Goal: Information Seeking & Learning: Learn about a topic

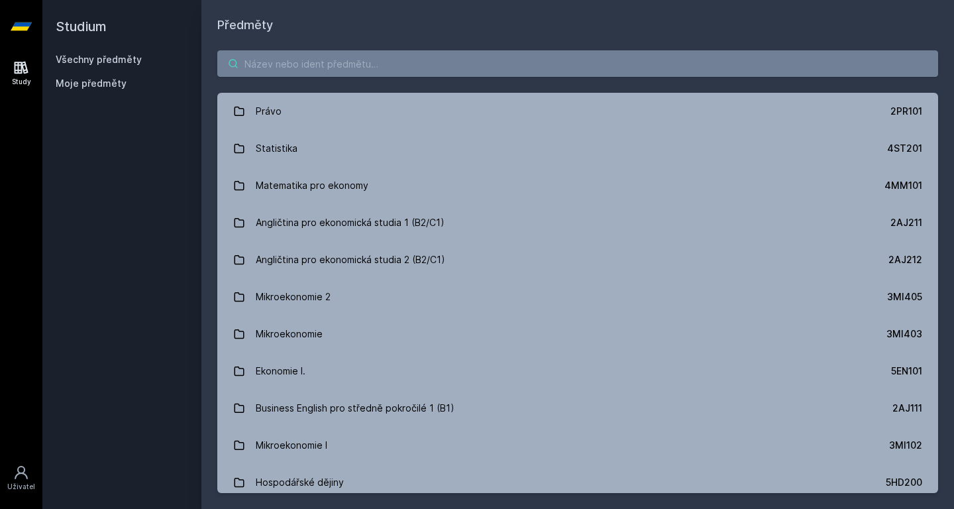
click at [359, 56] on input "search" at bounding box center [577, 63] width 721 height 27
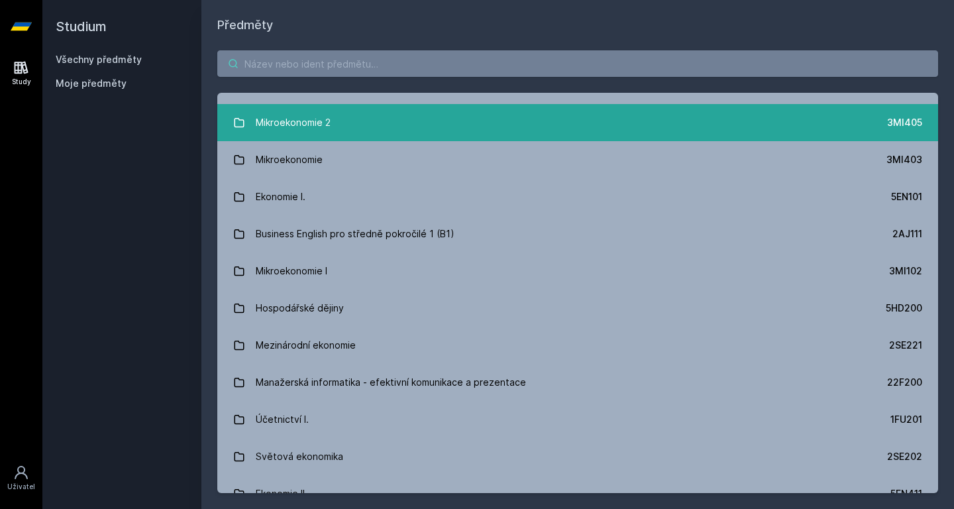
scroll to position [184, 0]
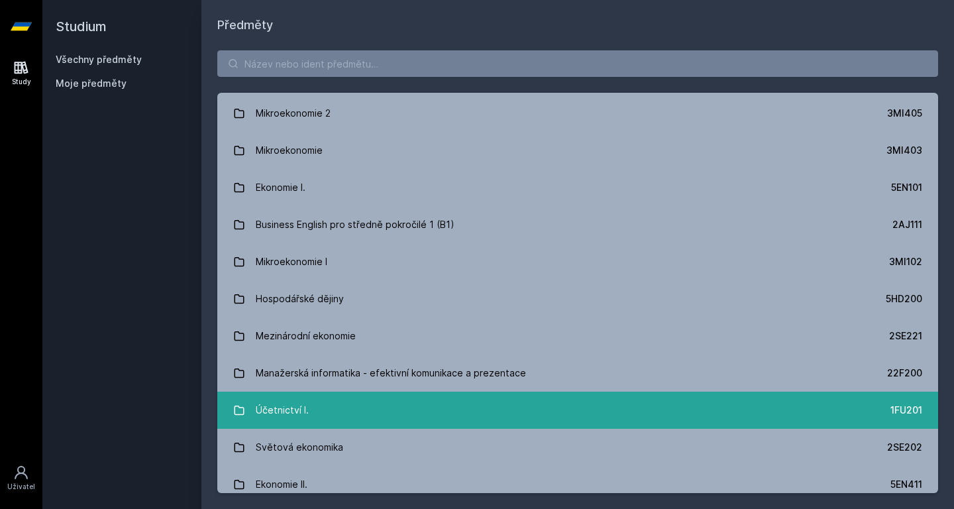
click at [339, 410] on link "Účetnictví I. 1FU201" at bounding box center [577, 410] width 721 height 37
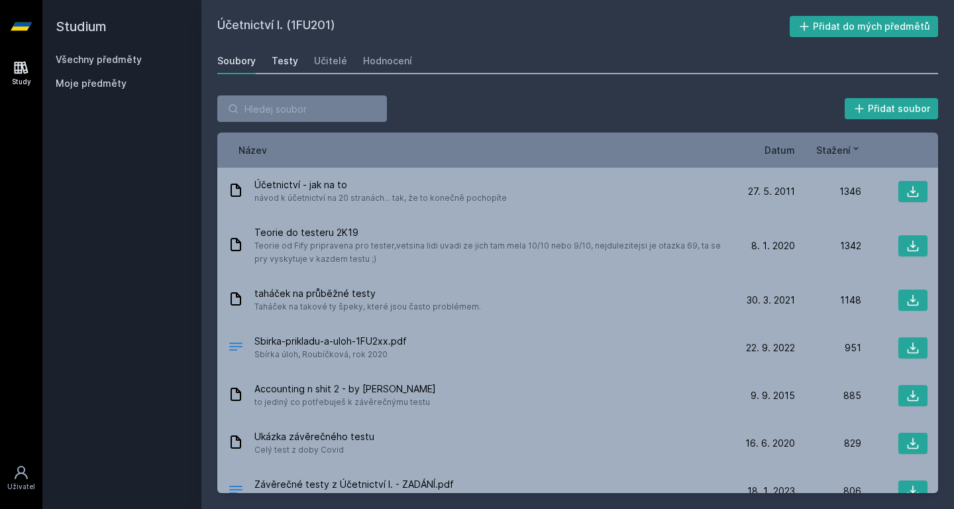
click at [286, 61] on div "Testy" at bounding box center [285, 60] width 27 height 13
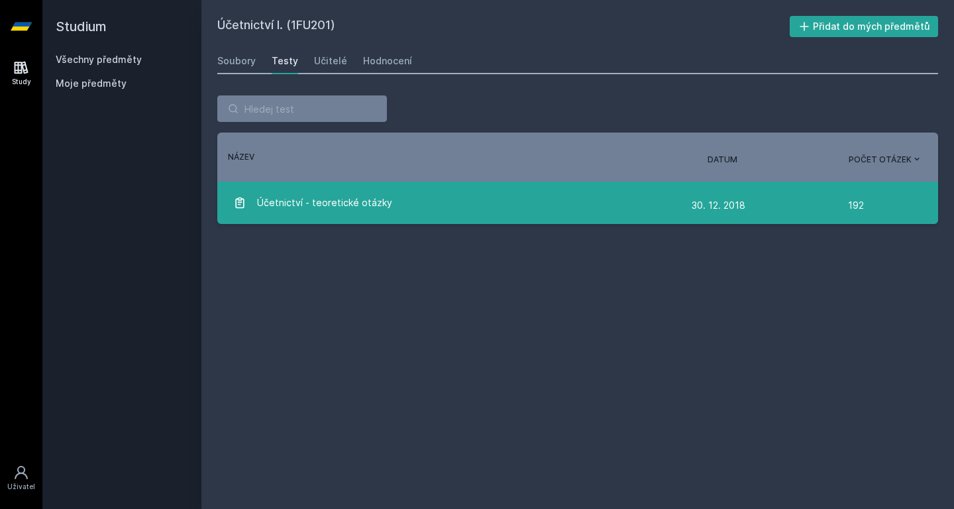
click at [346, 213] on span "Účetnictví - teoretické otázky" at bounding box center [324, 203] width 135 height 27
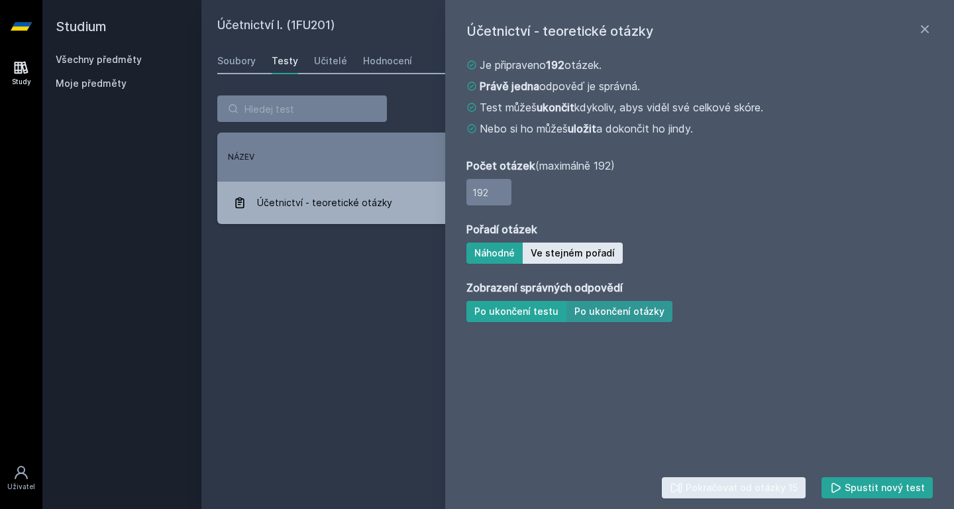
click at [620, 311] on button "Po ukončení otázky" at bounding box center [620, 311] width 106 height 21
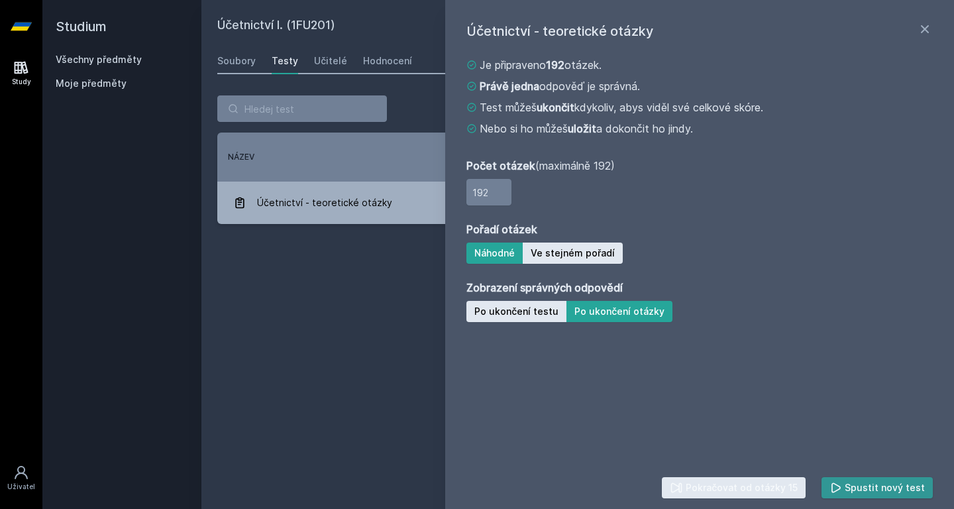
click at [836, 490] on icon at bounding box center [836, 487] width 13 height 13
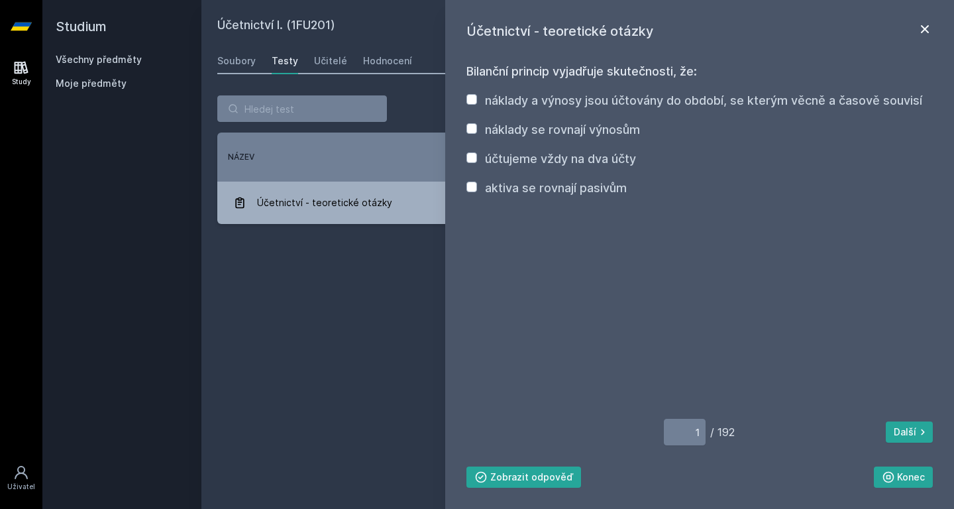
click at [919, 32] on icon at bounding box center [925, 29] width 16 height 16
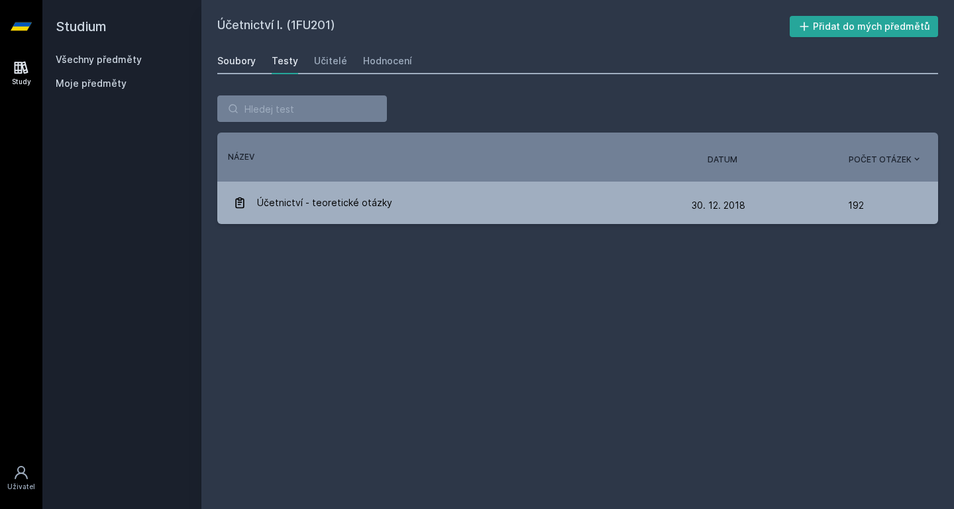
click at [238, 64] on div "Soubory" at bounding box center [236, 60] width 38 height 13
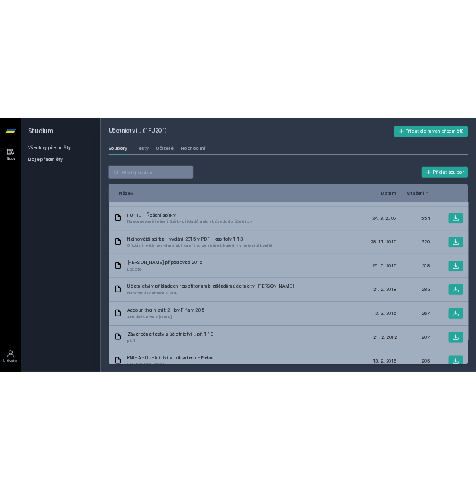
scroll to position [451, 0]
